Goal: Task Accomplishment & Management: Manage account settings

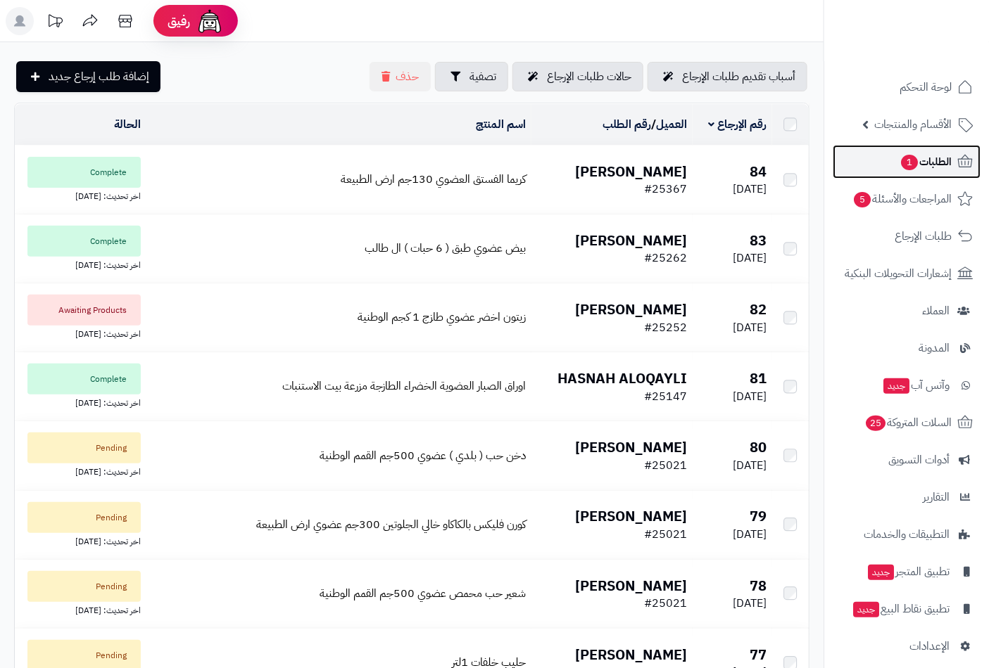
click at [923, 158] on span "الطلبات 1" at bounding box center [925, 162] width 52 height 20
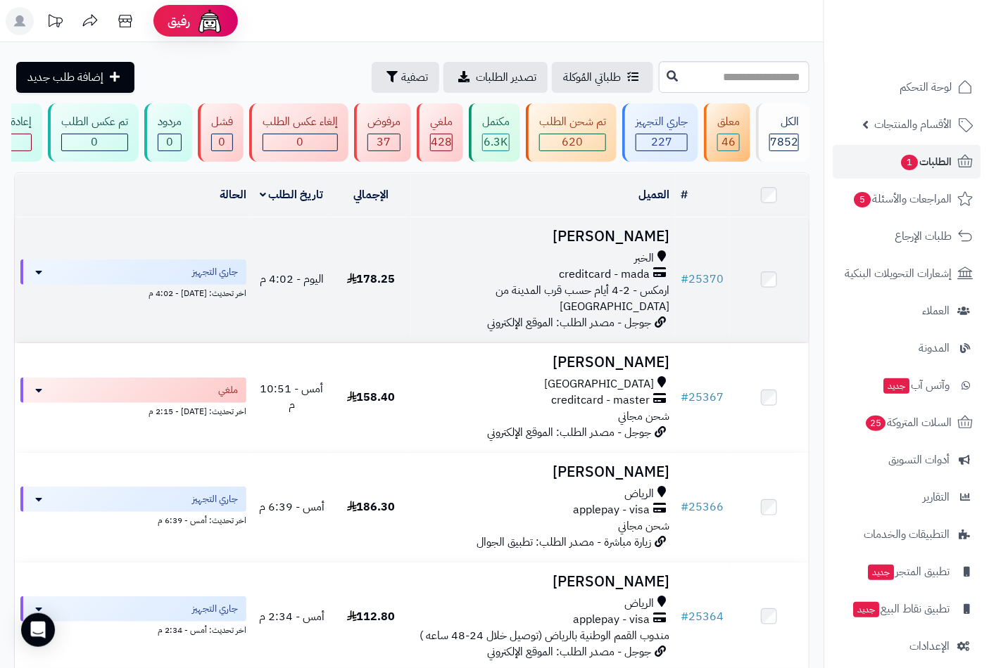
click at [649, 259] on span "الخبر" at bounding box center [644, 258] width 20 height 16
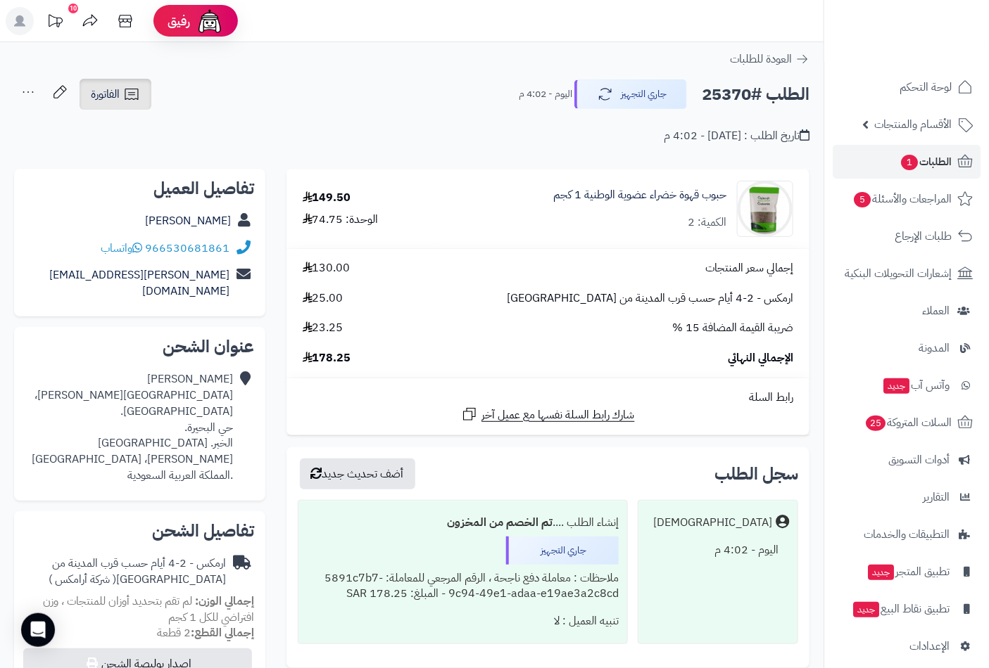
click at [107, 100] on span "الفاتورة" at bounding box center [105, 94] width 29 height 17
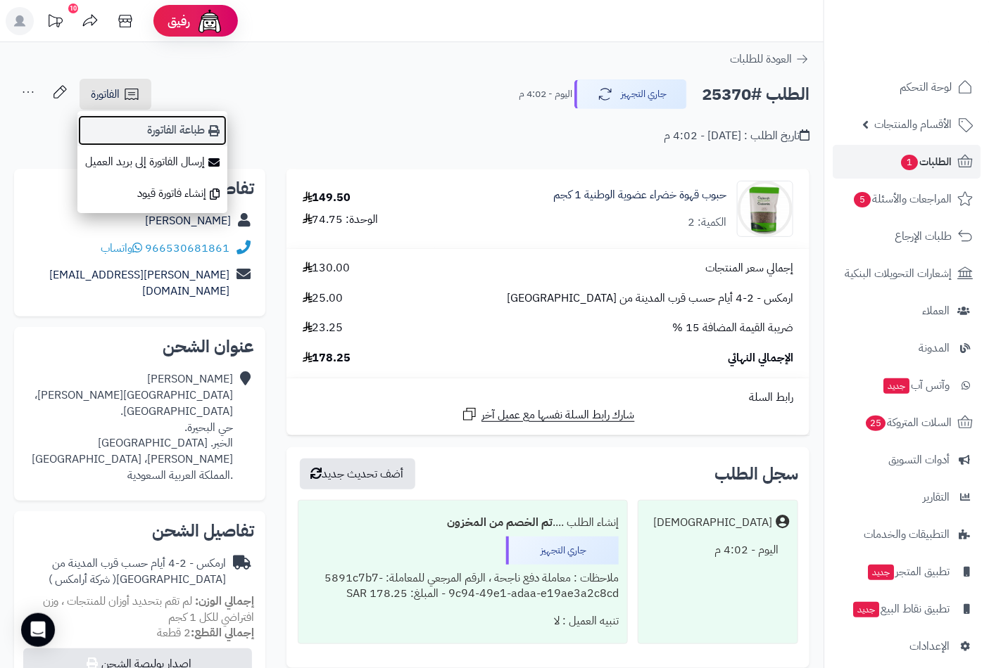
click at [188, 125] on link "طباعة الفاتورة" at bounding box center [152, 131] width 150 height 32
